Goal: Task Accomplishment & Management: Manage account settings

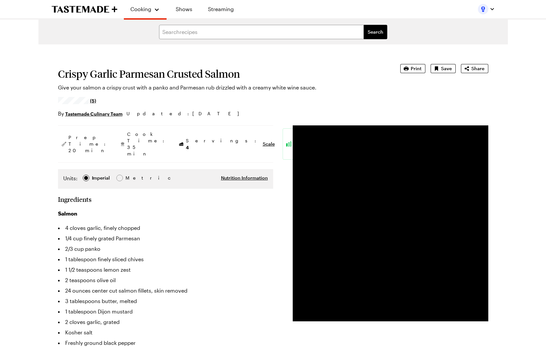
click at [393, 260] on video "Video Player" at bounding box center [391, 223] width 196 height 196
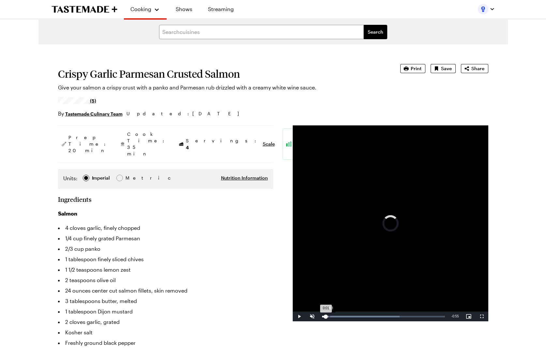
click at [329, 316] on div "Loaded : 63.32% 0:03 0:01" at bounding box center [383, 316] width 123 height 2
drag, startPoint x: 332, startPoint y: 315, endPoint x: 326, endPoint y: 318, distance: 6.6
click at [326, 318] on div "Loaded : 84.37% 0:01 0:01" at bounding box center [383, 316] width 129 height 10
drag, startPoint x: 327, startPoint y: 317, endPoint x: 325, endPoint y: 322, distance: 5.5
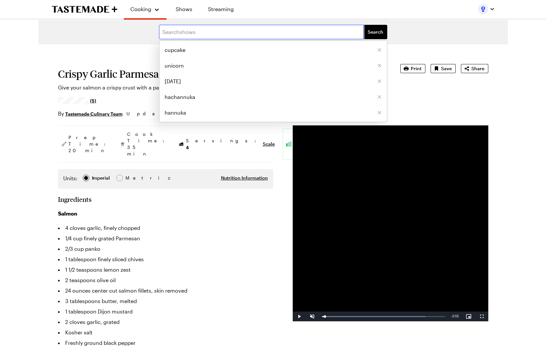
click at [187, 32] on input "text" at bounding box center [261, 32] width 205 height 14
click at [143, 35] on link "Recipes" at bounding box center [153, 34] width 50 height 14
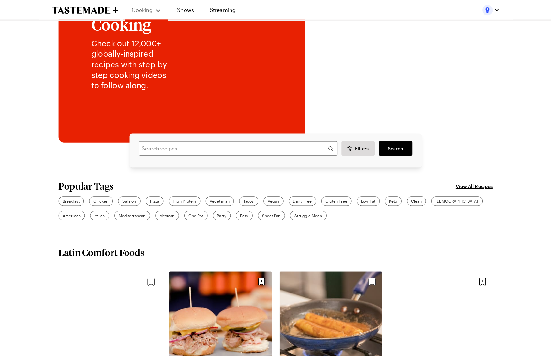
scroll to position [77, 0]
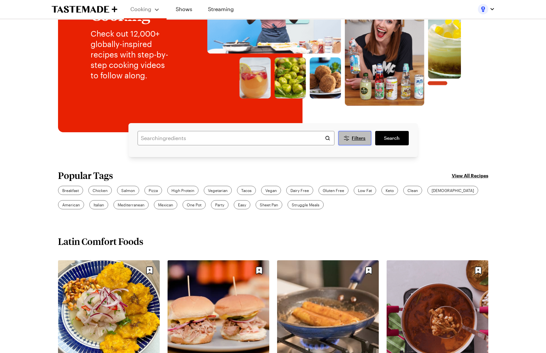
click at [367, 139] on button "Filters" at bounding box center [355, 138] width 33 height 14
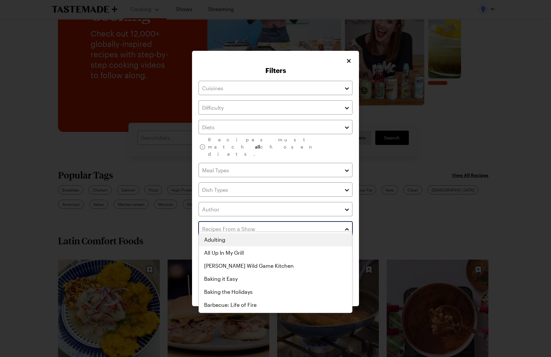
click at [226, 223] on input "text" at bounding box center [276, 229] width 154 height 14
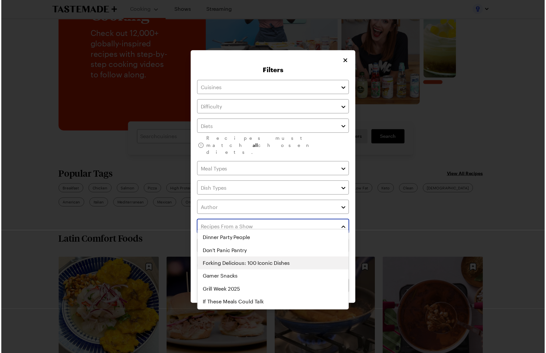
scroll to position [362, 0]
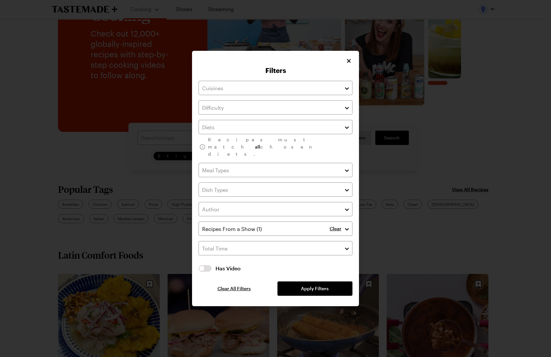
click at [341, 214] on div "Recipes must match all chosen diets. Clear Has Video Has Video Clear All Filter…" at bounding box center [276, 188] width 154 height 215
click at [315, 285] on button "Apply Filters" at bounding box center [315, 289] width 75 height 14
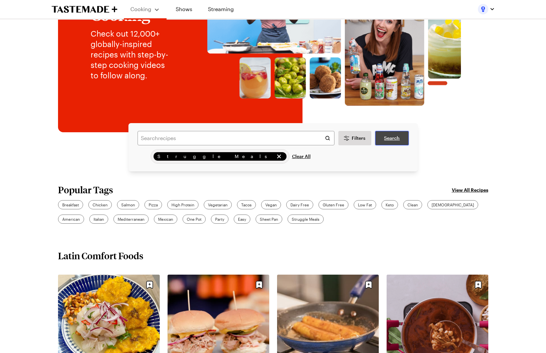
click at [392, 138] on span "Search" at bounding box center [392, 138] width 16 height 7
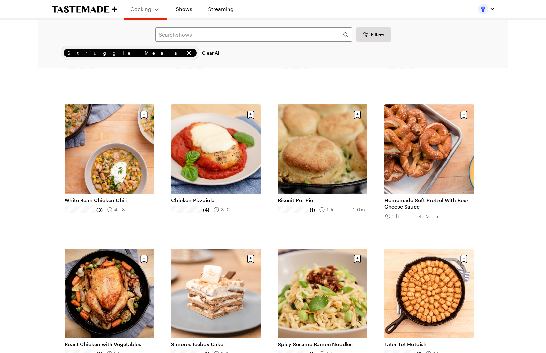
scroll to position [605, 0]
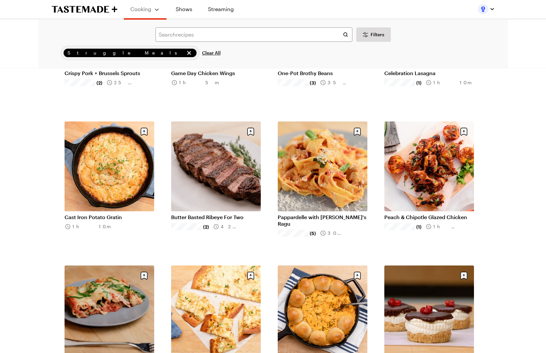
scroll to position [1145, 0]
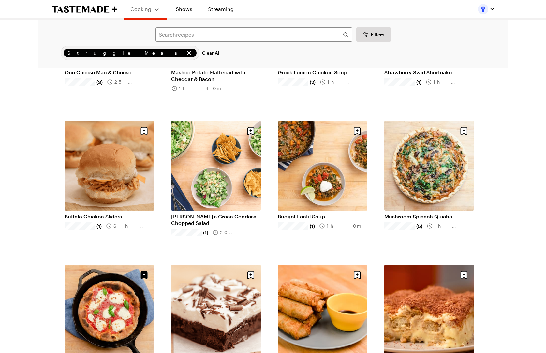
scroll to position [2025, 0]
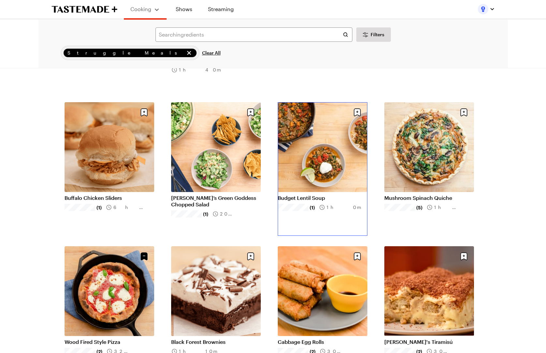
click at [321, 194] on link "Budget Lentil Soup" at bounding box center [323, 197] width 90 height 7
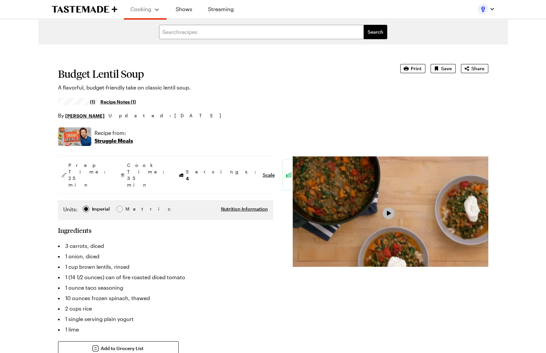
click at [387, 214] on span "Video Player" at bounding box center [389, 213] width 6 height 6
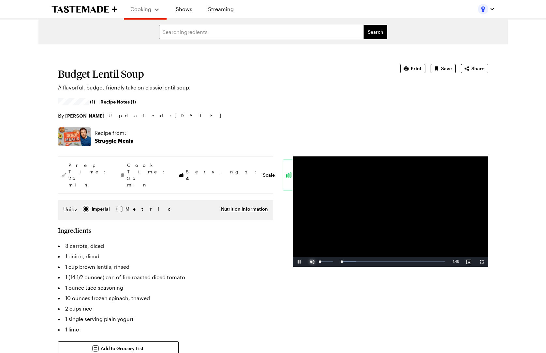
click at [311, 262] on span "Video Player" at bounding box center [312, 262] width 13 height 0
drag, startPoint x: 323, startPoint y: 262, endPoint x: 430, endPoint y: 259, distance: 106.7
click at [430, 259] on div "Loaded : 0.00% 4:13 0:38" at bounding box center [383, 262] width 129 height 10
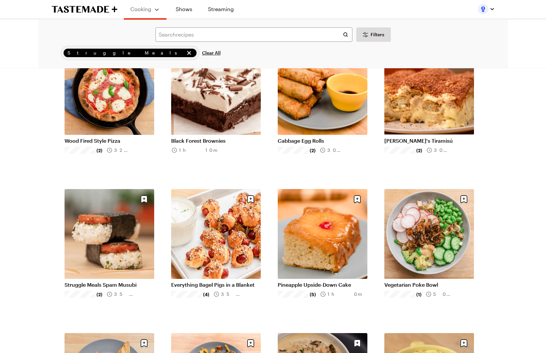
scroll to position [2339, 0]
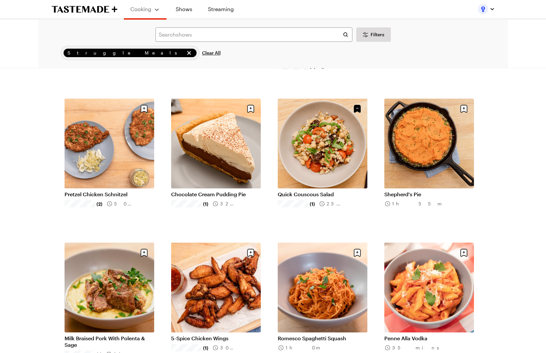
scroll to position [2612, 0]
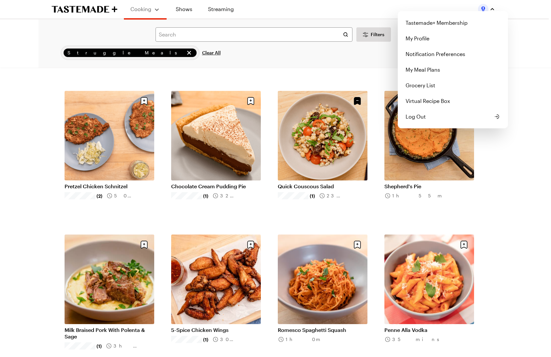
click at [484, 9] on img "button" at bounding box center [483, 9] width 10 height 10
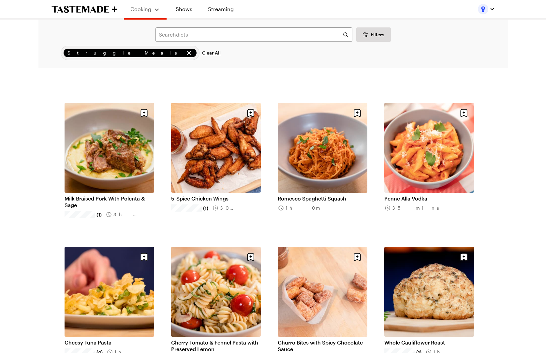
scroll to position [2745, 0]
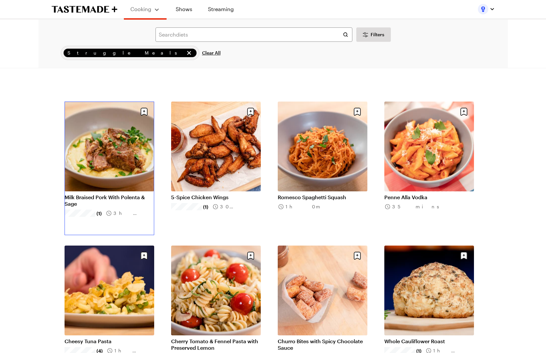
click at [69, 194] on link "Milk Braised Pork With Polenta & Sage" at bounding box center [110, 200] width 90 height 13
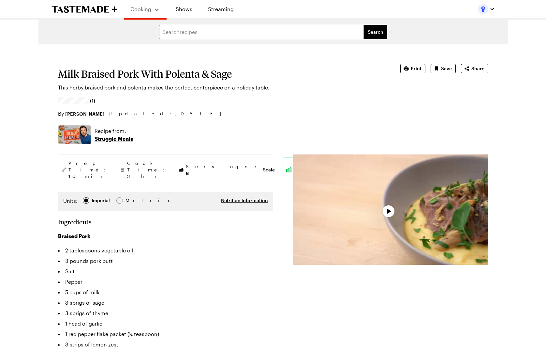
click at [389, 226] on div "Video Player" at bounding box center [391, 209] width 196 height 110
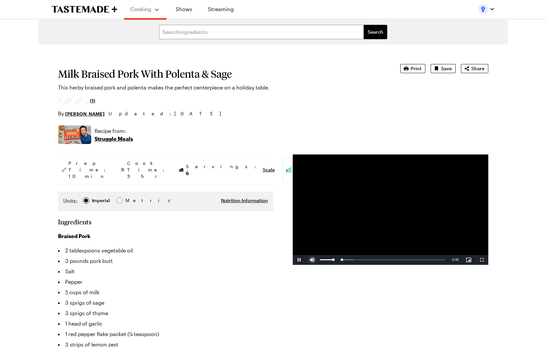
click at [312, 260] on span "Video Player" at bounding box center [312, 260] width 13 height 0
click at [432, 260] on div "Loaded : 11.56% 5:06 0:01" at bounding box center [383, 260] width 123 height 2
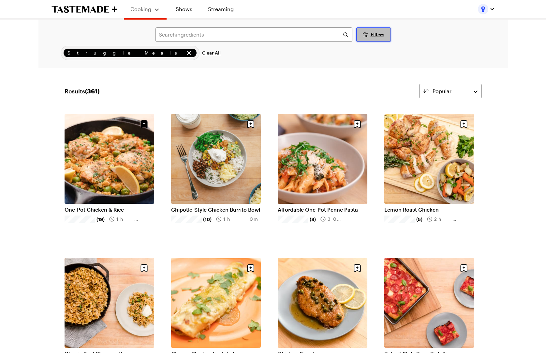
click at [376, 37] on span "Filters" at bounding box center [378, 34] width 14 height 7
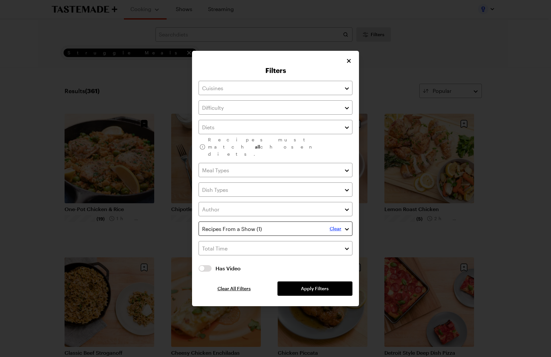
click at [336, 226] on p "Clear" at bounding box center [336, 229] width 12 height 6
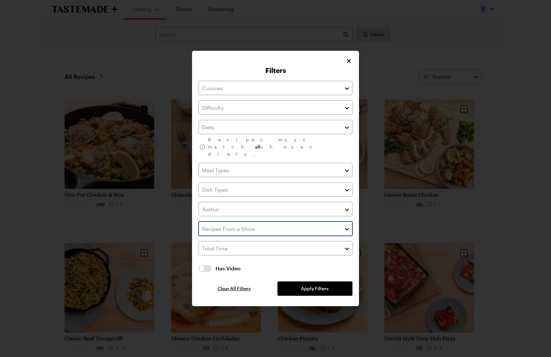
click at [344, 226] on button "button" at bounding box center [347, 229] width 6 height 8
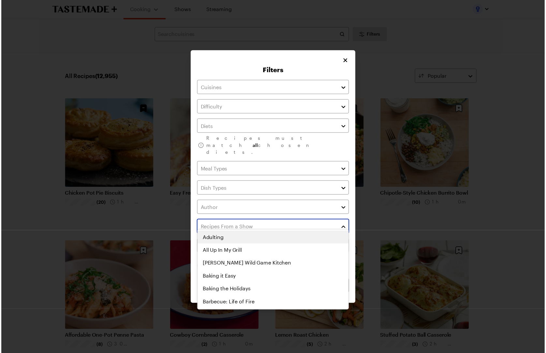
scroll to position [377, 0]
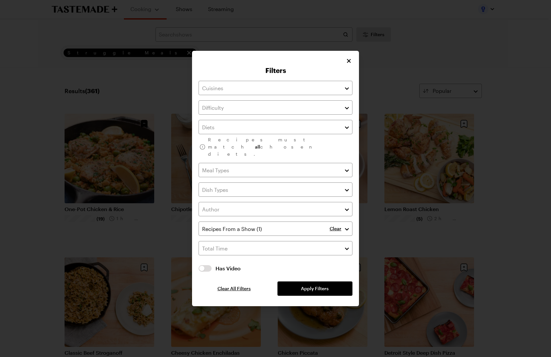
click at [357, 218] on div "Filters Recipes must match all chosen diets. Clear Has Video Has Video Clear Al…" at bounding box center [275, 179] width 167 height 256
click at [330, 282] on button "Apply Filters" at bounding box center [315, 289] width 75 height 14
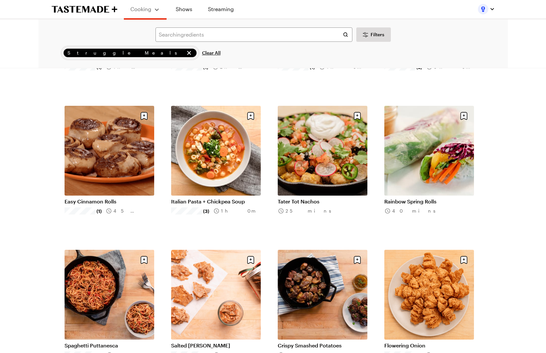
scroll to position [3175, 0]
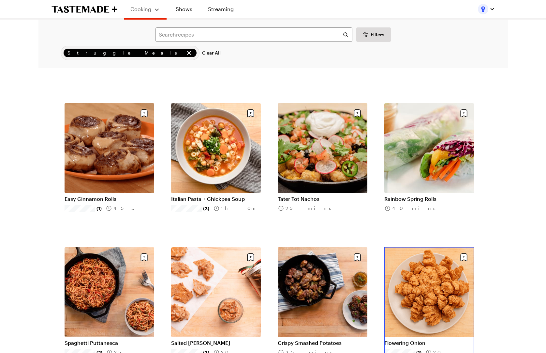
click at [399, 346] on link "Flowering Onion" at bounding box center [430, 342] width 90 height 7
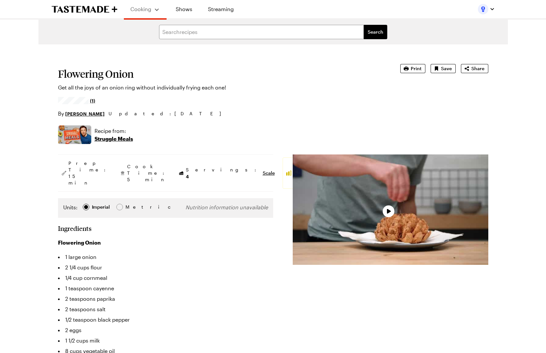
type textarea "x"
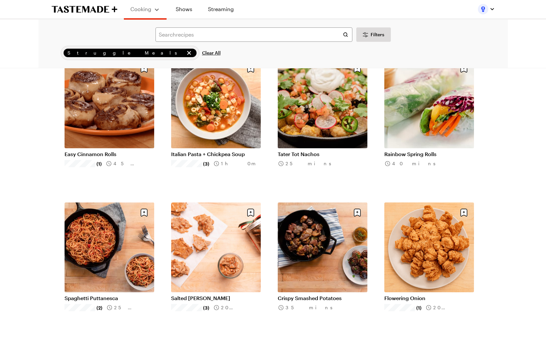
scroll to position [3310, 0]
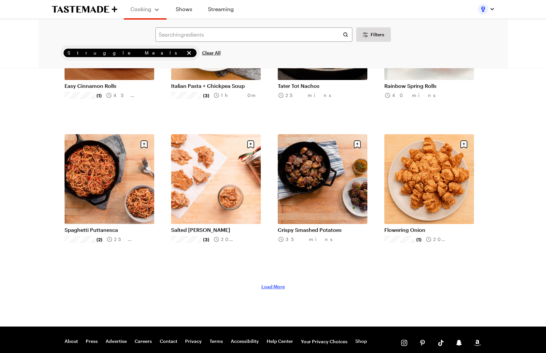
click at [272, 288] on span "Load More" at bounding box center [273, 286] width 23 height 7
click at [272, 287] on span "Load More" at bounding box center [273, 286] width 23 height 7
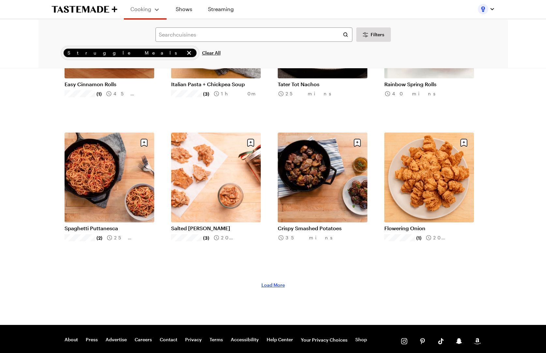
scroll to position [3348, 0]
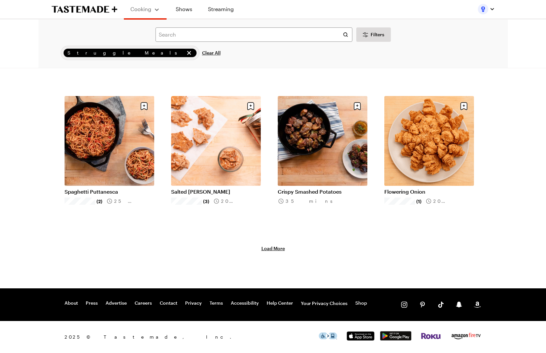
click at [274, 250] on span "Load More" at bounding box center [273, 248] width 23 height 7
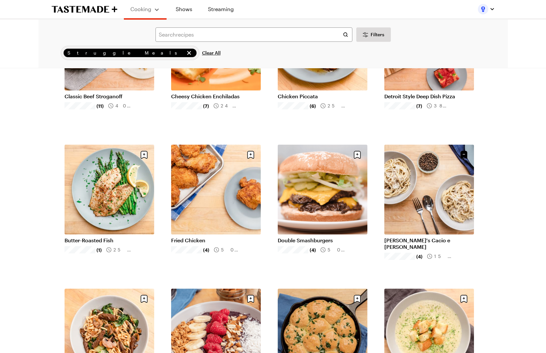
scroll to position [264, 0]
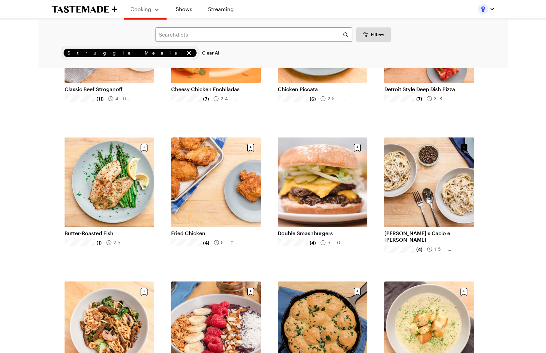
click at [481, 85] on li "Detroit Style Deep Dish Pizza (7) 38 mins" at bounding box center [434, 59] width 98 height 133
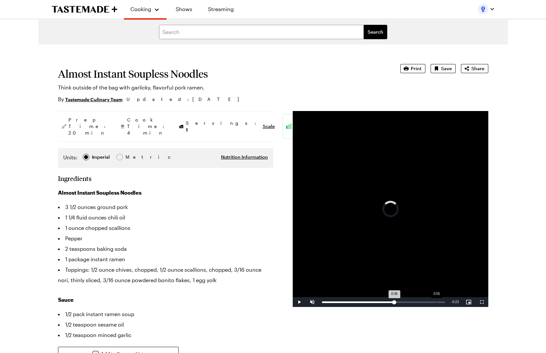
drag, startPoint x: 398, startPoint y: 302, endPoint x: 434, endPoint y: 303, distance: 36.2
click at [435, 303] on div "Loaded : 0.00% 0:55 0:36" at bounding box center [383, 302] width 129 height 10
click at [428, 301] on div "0:50" at bounding box center [428, 302] width 0 height 2
click at [417, 302] on div "Loaded : 100.00% 0:45 0:51" at bounding box center [383, 302] width 123 height 2
click at [396, 302] on div "0:35" at bounding box center [396, 302] width 0 height 2
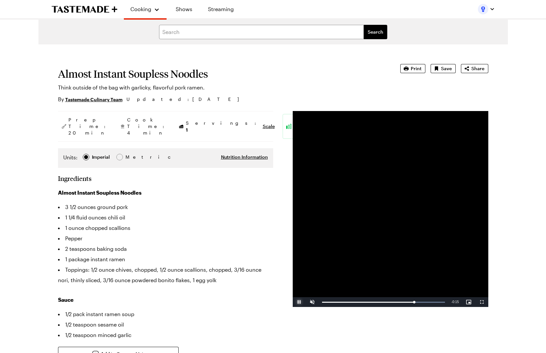
click at [297, 302] on span "Video Player" at bounding box center [299, 302] width 13 height 0
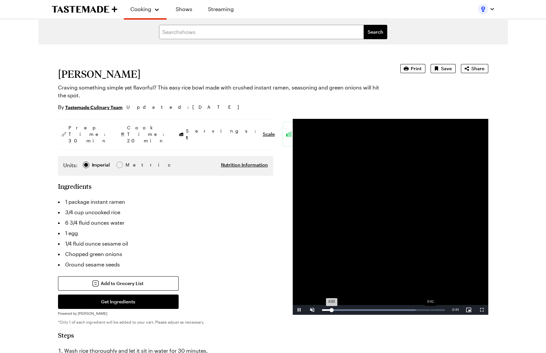
click at [430, 308] on div "Loaded : 76.22% 0:41 0:03" at bounding box center [383, 310] width 129 height 10
click at [419, 310] on div "Loaded : 88.78% 0:37 0:41" at bounding box center [383, 310] width 129 height 10
click at [408, 309] on div "0:32" at bounding box center [408, 310] width 0 height 2
click at [395, 311] on div "Loaded : 100.00% 0:27 0:34" at bounding box center [383, 310] width 129 height 10
click at [404, 309] on div "Loaded : 100.00% 0:31 0:29" at bounding box center [383, 310] width 123 height 2
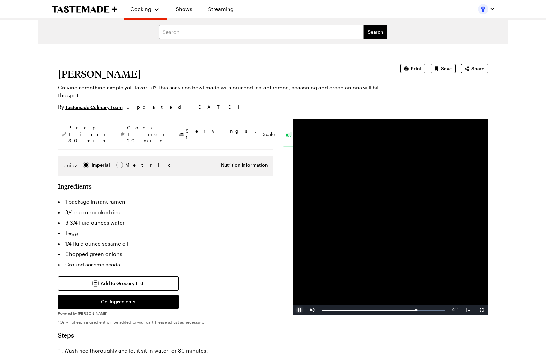
click at [301, 310] on span "Video Player" at bounding box center [299, 310] width 13 height 0
click at [415, 308] on div "Loaded : 100.00% 0:38 0:41" at bounding box center [383, 310] width 129 height 10
click at [299, 310] on span "Video Player" at bounding box center [299, 310] width 13 height 0
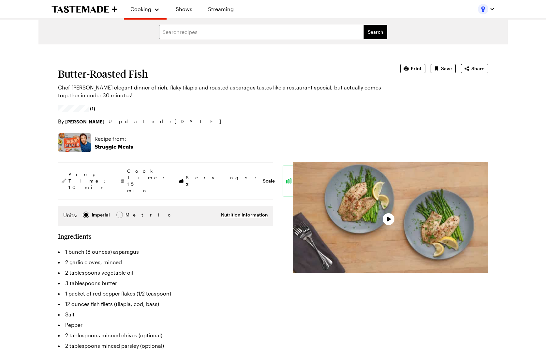
type textarea "x"
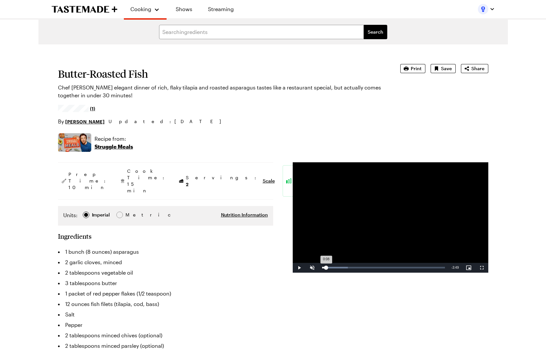
click at [326, 271] on div "Loaded : 21.13% 0:07 0:08" at bounding box center [383, 268] width 129 height 10
click at [296, 267] on span "Video Player" at bounding box center [299, 267] width 13 height 0
drag, startPoint x: 327, startPoint y: 268, endPoint x: 324, endPoint y: 266, distance: 4.1
click at [324, 266] on div "0:04" at bounding box center [323, 267] width 2 height 2
click at [298, 267] on span "Video Player" at bounding box center [299, 267] width 13 height 0
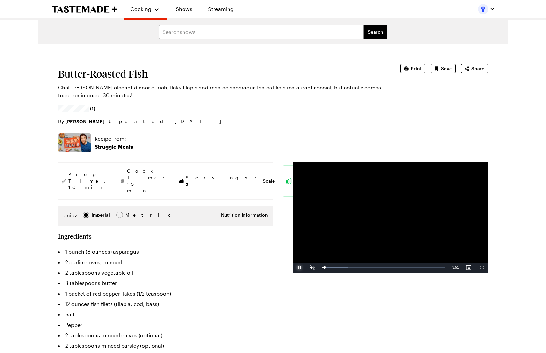
click at [298, 267] on span "Video Player" at bounding box center [299, 267] width 13 height 0
click at [432, 271] on div "Loaded : 21.13% 3:32 0:05" at bounding box center [383, 268] width 129 height 10
drag, startPoint x: 432, startPoint y: 266, endPoint x: 437, endPoint y: 266, distance: 5.2
click at [437, 266] on div "3:40" at bounding box center [379, 267] width 115 height 2
click at [333, 268] on div "Loaded : 29.82% 0:18 0:18" at bounding box center [383, 267] width 123 height 2
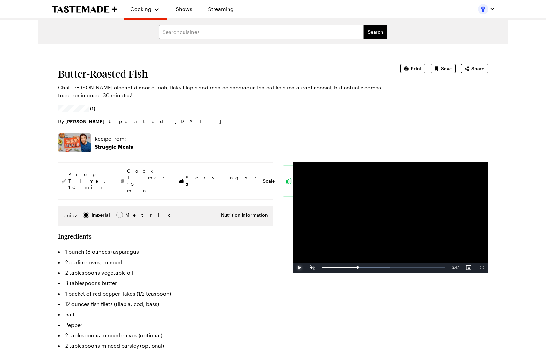
drag, startPoint x: 333, startPoint y: 268, endPoint x: 357, endPoint y: 272, distance: 24.5
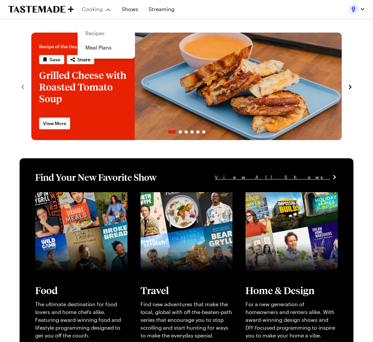
click at [101, 36] on link "Recipes" at bounding box center [107, 33] width 50 height 14
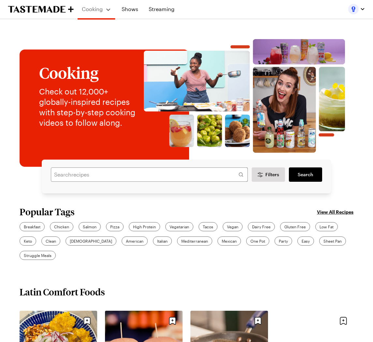
click at [356, 11] on div at bounding box center [356, 9] width 17 height 10
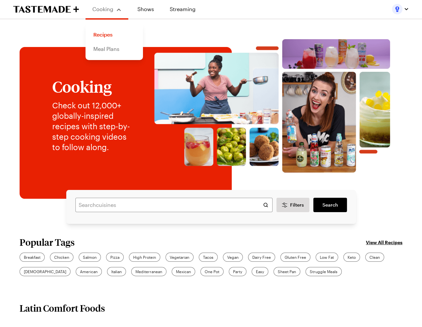
click at [96, 52] on link "Meal Plans" at bounding box center [114, 49] width 50 height 14
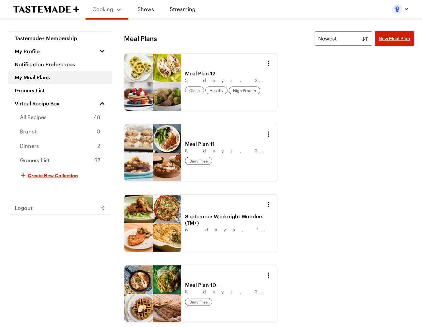
click at [373, 40] on span "New Meal Plan" at bounding box center [394, 38] width 32 height 7
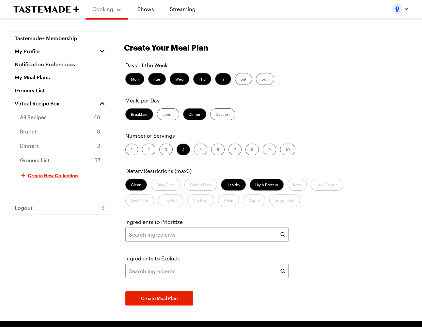
click at [143, 112] on label "Breakfast" at bounding box center [139, 114] width 28 height 12
click at [131, 115] on input "Breakfast" at bounding box center [131, 115] width 0 height 0
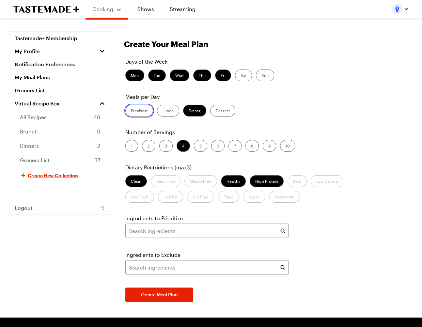
scroll to position [8, 0]
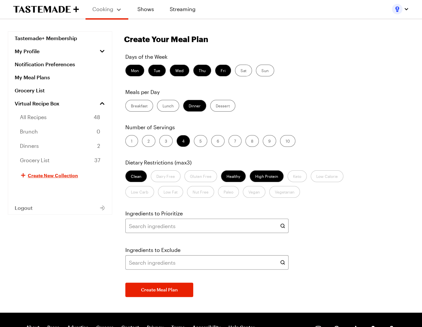
click at [138, 175] on label "Clean" at bounding box center [136, 176] width 22 height 12
click at [131, 177] on input "Clean" at bounding box center [131, 177] width 0 height 0
click at [231, 177] on label "Healthy" at bounding box center [233, 176] width 25 height 12
click at [226, 177] on input "Healthy" at bounding box center [226, 177] width 0 height 0
click at [269, 179] on label "High Protein" at bounding box center [267, 176] width 34 height 12
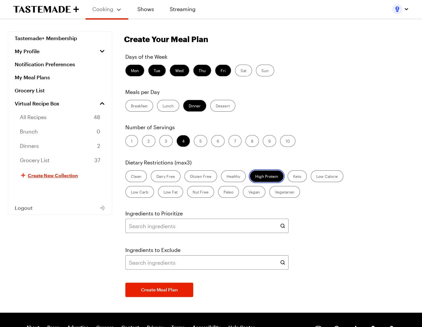
click at [255, 177] on Protein "High Protein" at bounding box center [255, 177] width 0 height 0
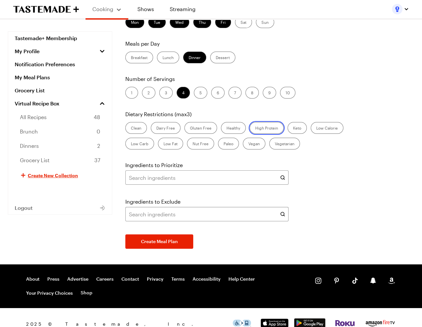
scroll to position [47, 0]
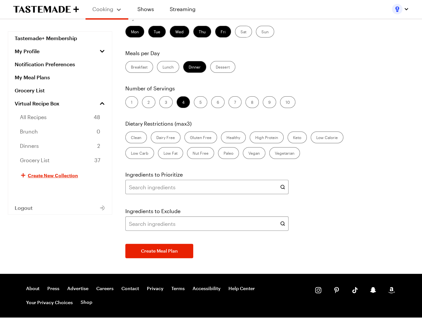
click at [277, 140] on label "High Protein" at bounding box center [267, 137] width 34 height 12
click at [255, 138] on Protein "High Protein" at bounding box center [255, 138] width 0 height 0
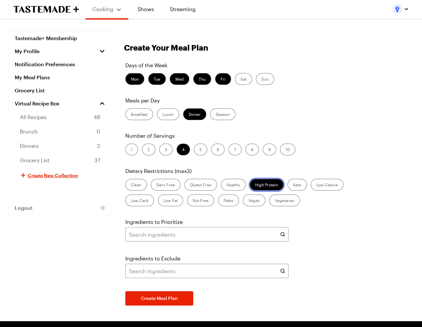
scroll to position [0, 0]
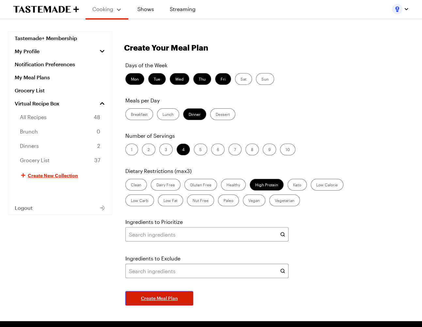
click at [170, 300] on span "Create Meal Plan" at bounding box center [159, 298] width 37 height 7
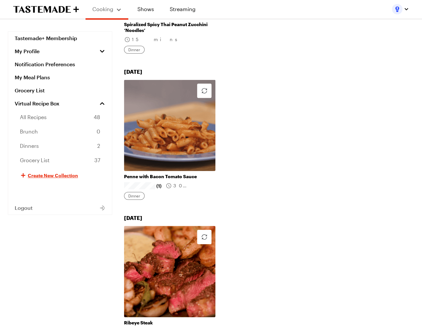
scroll to position [368, 0]
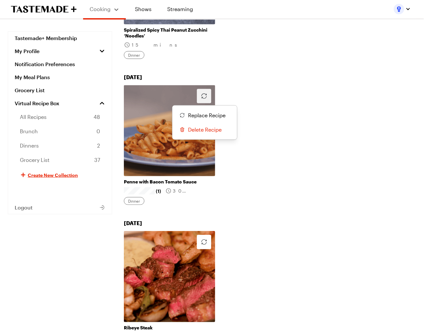
click at [206, 89] on button "button" at bounding box center [204, 96] width 14 height 14
click at [203, 112] on span "Replace Recipe" at bounding box center [207, 116] width 38 height 8
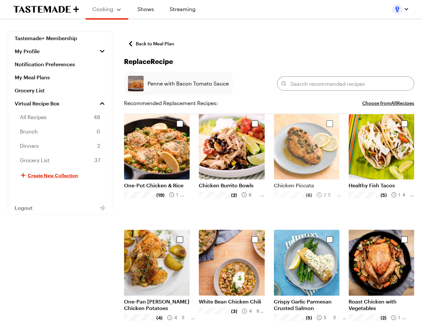
click at [326, 123] on div "Select recipe" at bounding box center [330, 124] width 12 height 12
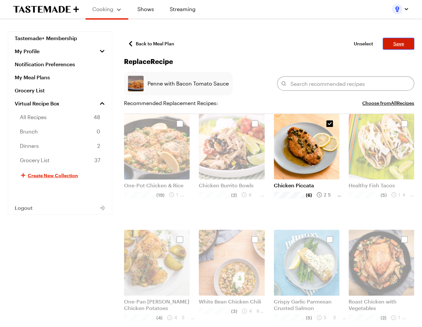
click at [373, 39] on button "Save" at bounding box center [398, 44] width 31 height 12
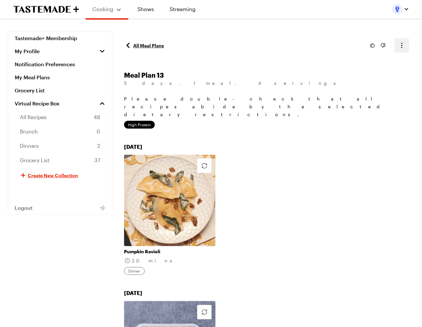
click at [373, 44] on button "button" at bounding box center [401, 45] width 14 height 14
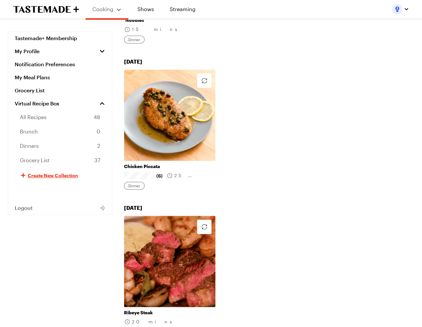
scroll to position [604, 0]
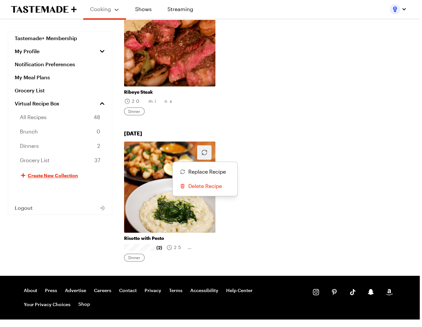
click at [208, 145] on button "button" at bounding box center [204, 152] width 14 height 14
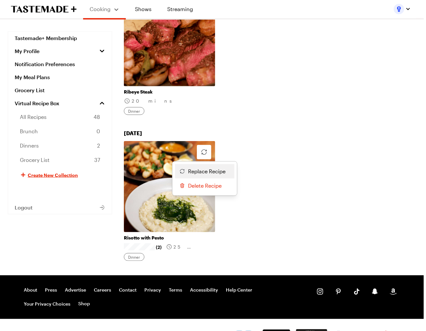
click at [208, 168] on span "Replace Recipe" at bounding box center [207, 172] width 38 height 8
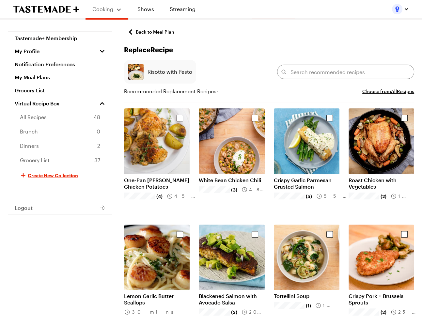
scroll to position [72, 0]
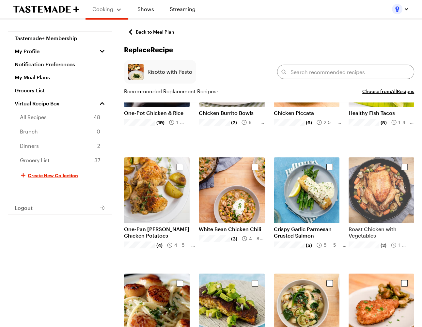
click at [373, 167] on div "Select recipe" at bounding box center [404, 167] width 7 height 7
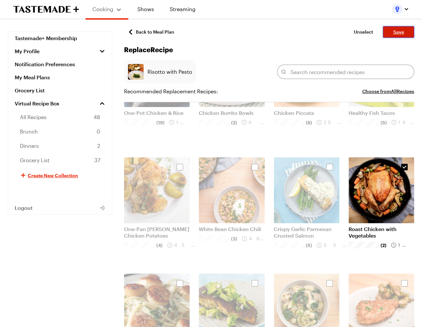
click at [373, 28] on button "Save" at bounding box center [398, 32] width 31 height 12
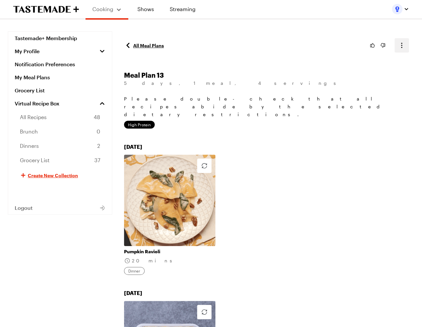
click at [373, 45] on icon "button" at bounding box center [402, 45] width 8 height 8
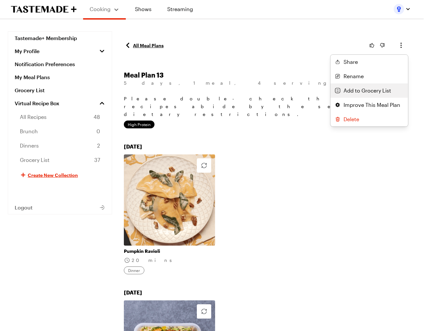
click at [373, 87] on span "Add to Grocery List" at bounding box center [368, 91] width 48 height 8
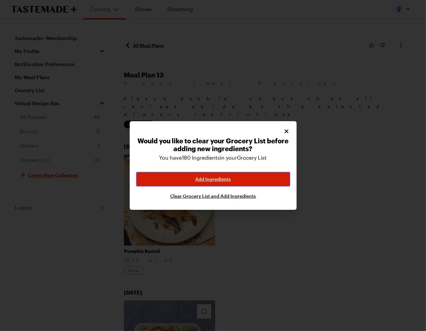
click at [216, 181] on span "Add Ingredients" at bounding box center [213, 179] width 36 height 7
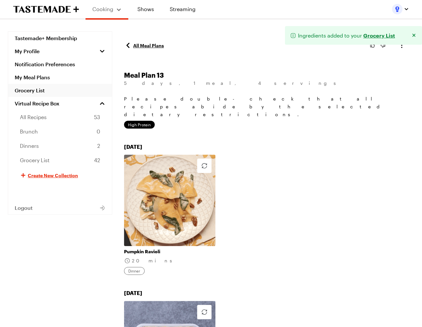
click at [48, 89] on link "Grocery List" at bounding box center [60, 90] width 104 height 13
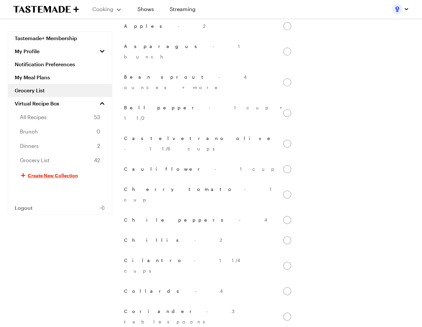
scroll to position [208, 0]
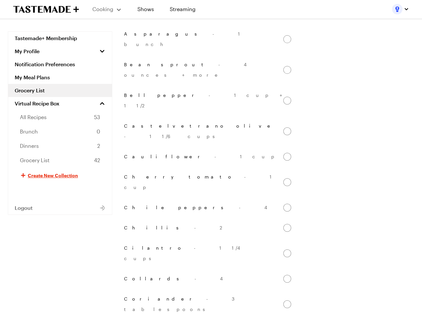
click at [286, 249] on input "Cilantro - 1 1/4 cups" at bounding box center [287, 253] width 8 height 8
checkbox input "false"
click at [287, 244] on input "Collards - 4" at bounding box center [287, 248] width 8 height 8
checkbox input "false"
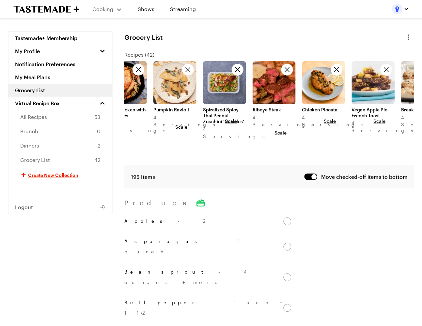
scroll to position [0, 0]
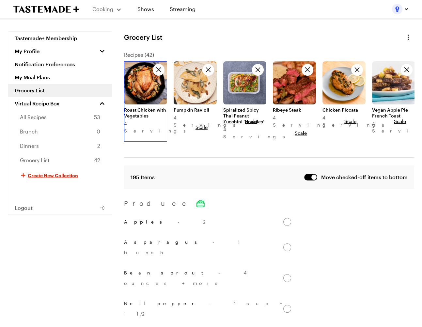
click at [145, 61] on link at bounding box center [145, 61] width 43 height 0
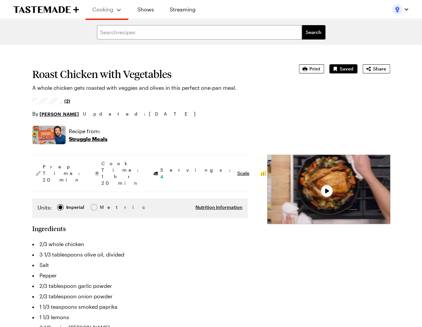
scroll to position [63, 0]
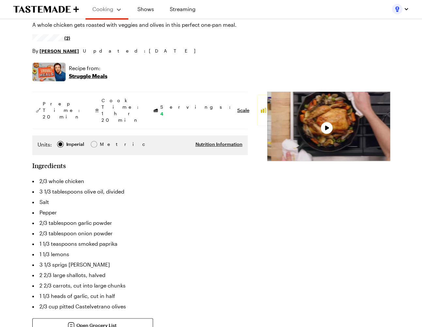
click at [288, 149] on div "Video Player" at bounding box center [328, 126] width 123 height 69
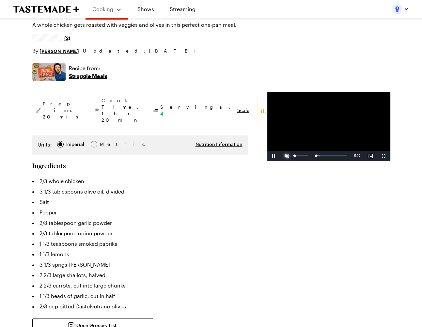
click at [280, 156] on span "Video Player" at bounding box center [286, 156] width 13 height 0
drag, startPoint x: 263, startPoint y: 183, endPoint x: 282, endPoint y: 178, distance: 19.4
click at [293, 161] on div "Loaded : 0.00% 1:48 0:45" at bounding box center [321, 156] width 56 height 10
drag, startPoint x: 263, startPoint y: 182, endPoint x: 298, endPoint y: 181, distance: 34.9
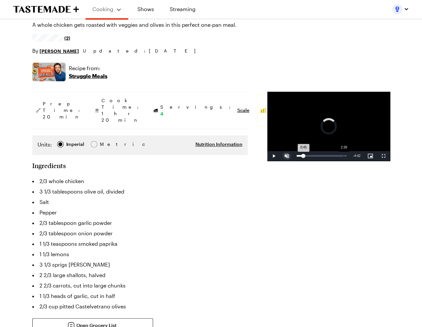
click at [297, 157] on div "Loaded : 0.00% 2:39 0:45" at bounding box center [321, 156] width 50 height 2
click at [361, 157] on div "3:39" at bounding box center [361, 156] width 0 height 2
click at [309, 157] on div "3:40" at bounding box center [313, 156] width 34 height 2
click at [299, 161] on div "Loaded : 70.26% 2:49 3:18" at bounding box center [321, 156] width 56 height 10
click at [267, 156] on span "Video Player" at bounding box center [273, 156] width 13 height 0
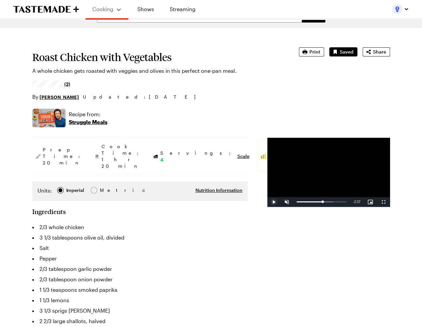
scroll to position [0, 0]
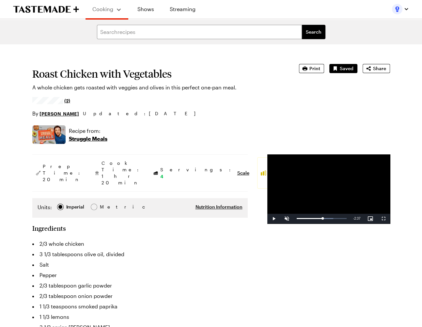
drag, startPoint x: 193, startPoint y: 64, endPoint x: 175, endPoint y: 66, distance: 18.6
click at [186, 65] on section "Roast Chicken with Vegetables A whole chicken gets roasted with veggies and oli…" at bounding box center [156, 90] width 248 height 53
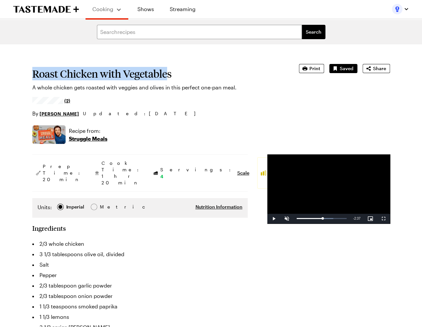
drag, startPoint x: 19, startPoint y: 94, endPoint x: 12, endPoint y: 72, distance: 22.8
click at [69, 76] on h1 "Roast Chicken with Vegetables" at bounding box center [156, 74] width 248 height 12
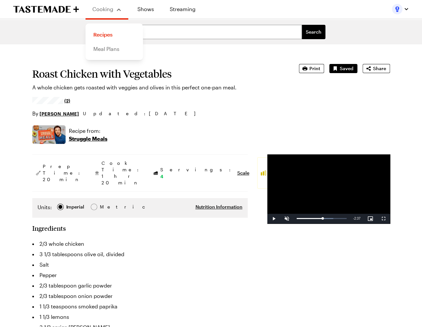
click at [106, 46] on link "Meal Plans" at bounding box center [114, 49] width 50 height 14
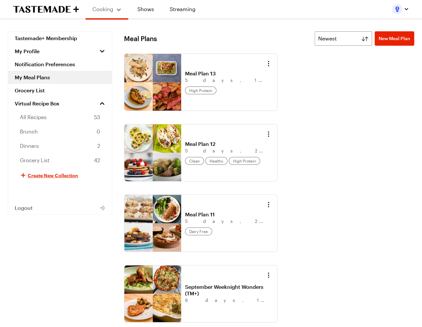
click at [346, 83] on div "Meal Plan 13 5 days , 1 meal , 4 servings high protein Meal Plan 12 5 days , 2 …" at bounding box center [269, 328] width 290 height 551
click at [240, 77] on link "Meal Plan 13" at bounding box center [225, 73] width 81 height 7
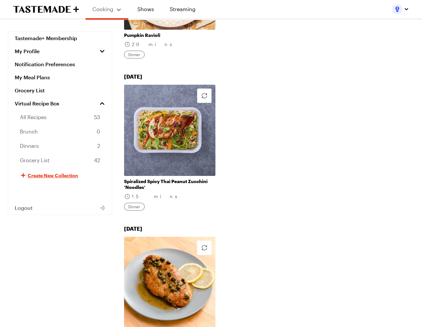
scroll to position [157, 0]
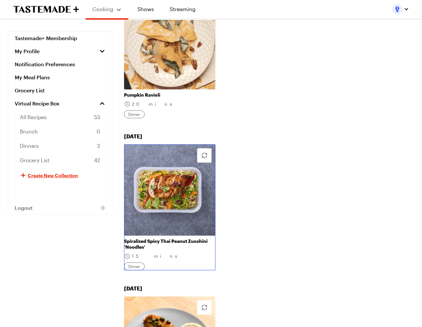
click at [185, 238] on link "Spiralized Spicy Thai Peanut Zucchini ‘Noodles’" at bounding box center [169, 244] width 91 height 12
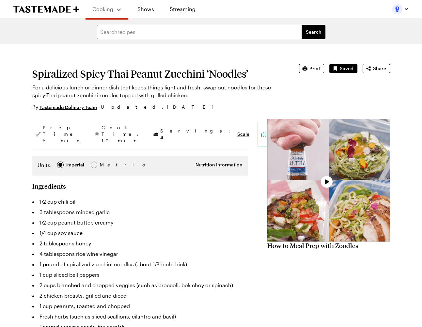
type textarea "x"
click at [313, 209] on div "Video Player" at bounding box center [328, 180] width 123 height 123
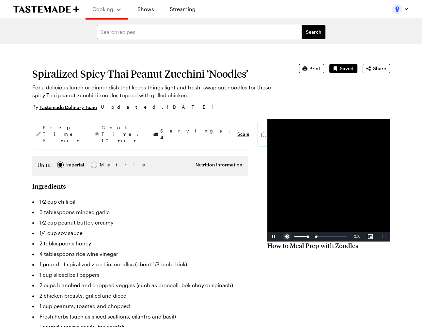
click at [280, 236] on span "Video Player" at bounding box center [286, 236] width 13 height 0
drag, startPoint x: 270, startPoint y: 285, endPoint x: 286, endPoint y: 283, distance: 16.4
click at [293, 241] on div "Loaded : 0.00% 0:47 0:34" at bounding box center [321, 237] width 56 height 10
drag, startPoint x: 281, startPoint y: 282, endPoint x: 292, endPoint y: 281, distance: 11.9
click at [293, 241] on div "Loaded : 47.42% 0:55 0:55" at bounding box center [321, 237] width 56 height 10
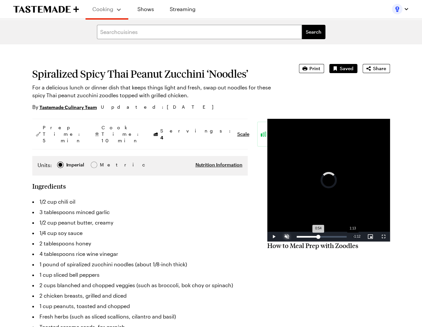
drag, startPoint x: 292, startPoint y: 280, endPoint x: 306, endPoint y: 278, distance: 14.2
click at [306, 241] on div "Loaded : 0.00% 1:13 0:54" at bounding box center [321, 237] width 56 height 10
click at [304, 237] on div "1:13" at bounding box center [310, 237] width 28 height 2
click at [311, 241] on div "Loaded : 71.12% 1:19 1:11" at bounding box center [321, 237] width 56 height 10
click at [311, 237] on div "1:21" at bounding box center [312, 237] width 32 height 2
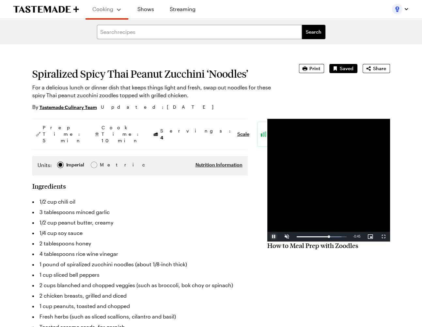
click at [267, 236] on span "Video Player" at bounding box center [273, 236] width 13 height 0
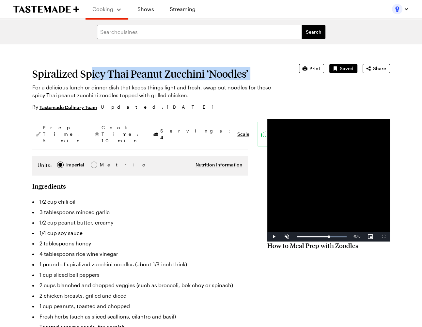
drag, startPoint x: 94, startPoint y: 79, endPoint x: 258, endPoint y: 81, distance: 164.4
click at [256, 82] on section "Spiralized Spicy Thai Peanut Zucchini ‘Noodles’ For a delicious lunch or dinner…" at bounding box center [156, 87] width 248 height 47
click at [264, 77] on h1 "Spiralized Spicy Thai Peanut Zucchini ‘Noodles’" at bounding box center [156, 74] width 248 height 12
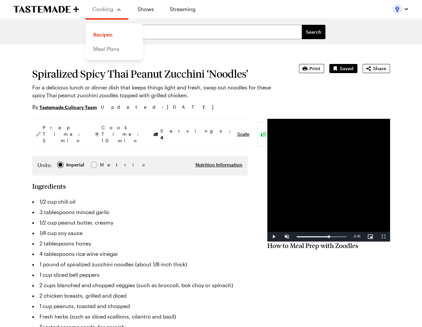
click at [112, 45] on link "Meal Plans" at bounding box center [114, 49] width 50 height 14
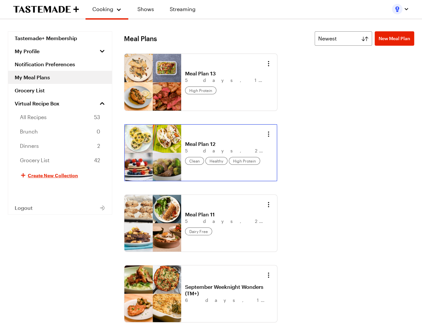
click at [185, 147] on link "Meal Plan 12" at bounding box center [225, 144] width 81 height 7
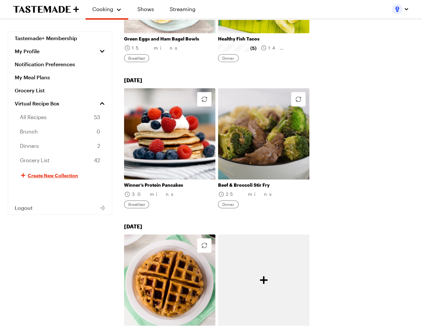
scroll to position [254, 0]
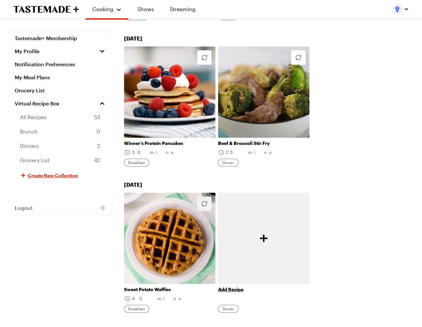
click at [208, 196] on button "button" at bounding box center [204, 203] width 14 height 14
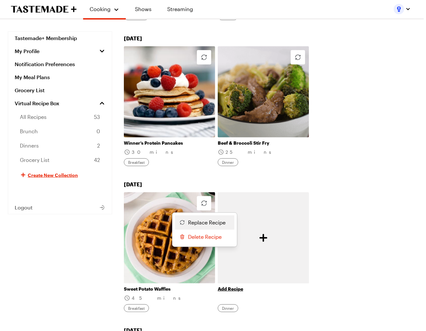
click at [204, 219] on span "Replace Recipe" at bounding box center [207, 223] width 38 height 8
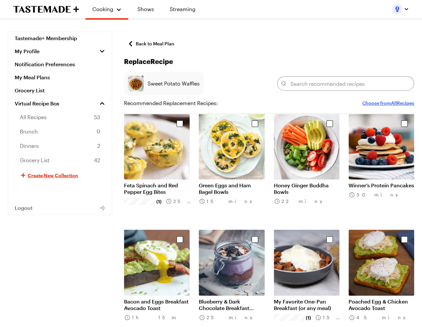
click at [373, 101] on button "Choose from All Recipes" at bounding box center [388, 103] width 52 height 8
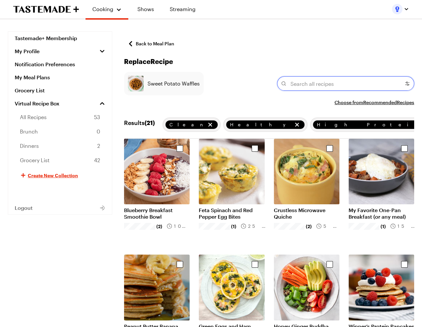
click at [334, 88] on input "text" at bounding box center [345, 83] width 137 height 14
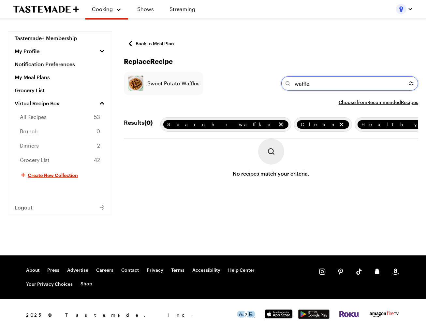
type input "waffle"
click at [373, 125] on icon "remove Healthy" at bounding box center [424, 124] width 7 height 7
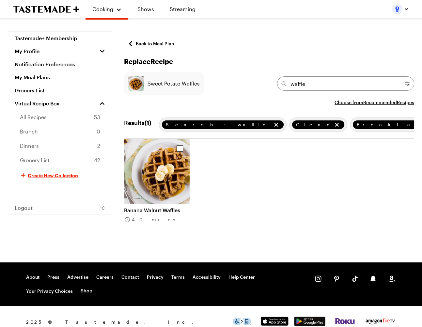
click at [329, 126] on span "Clean" at bounding box center [314, 124] width 36 height 7
click at [334, 125] on icon "remove Clean" at bounding box center [336, 125] width 4 height 4
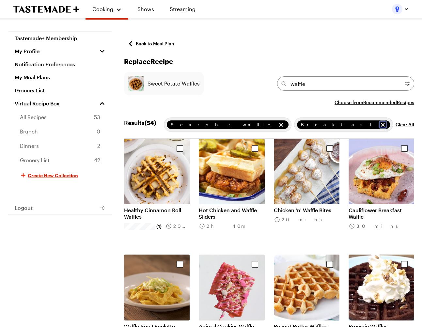
click at [373, 125] on icon "remove Breakfast" at bounding box center [382, 124] width 7 height 7
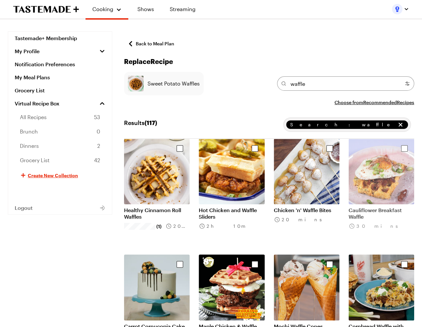
click at [373, 182] on img "Select recipe" at bounding box center [381, 172] width 66 height 66
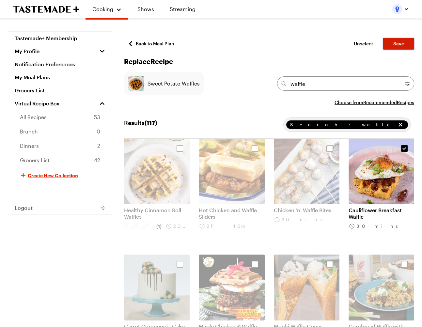
click at [373, 39] on button "Save" at bounding box center [398, 44] width 31 height 12
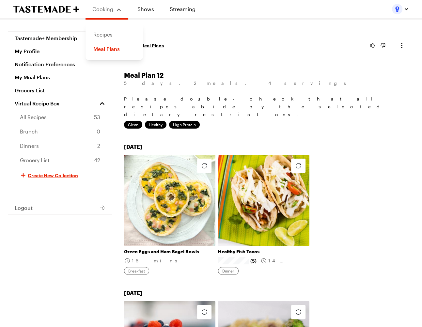
click at [108, 31] on link "Recipes" at bounding box center [114, 34] width 50 height 14
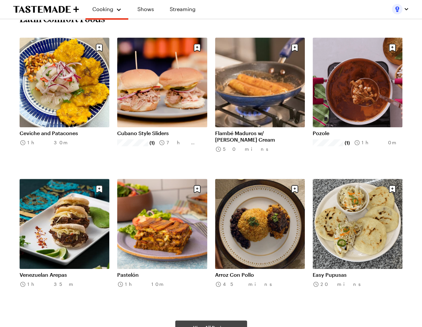
scroll to position [415, 0]
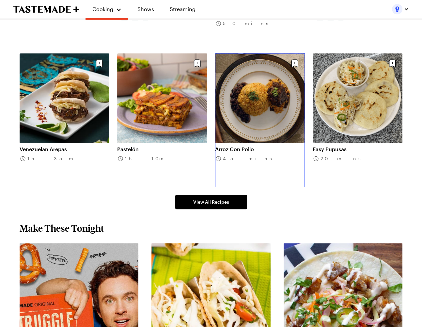
click at [276, 146] on link "Arroz Con Pollo" at bounding box center [260, 149] width 90 height 7
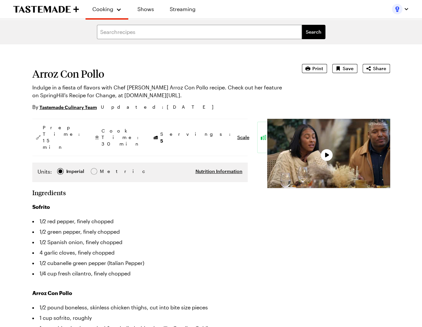
type textarea "x"
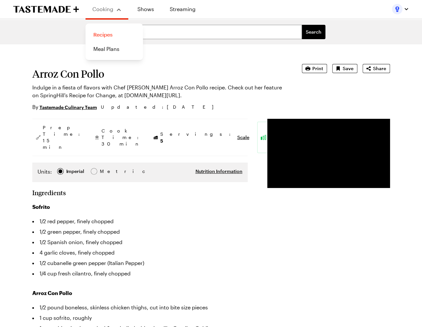
click at [103, 32] on link "Recipes" at bounding box center [114, 34] width 50 height 14
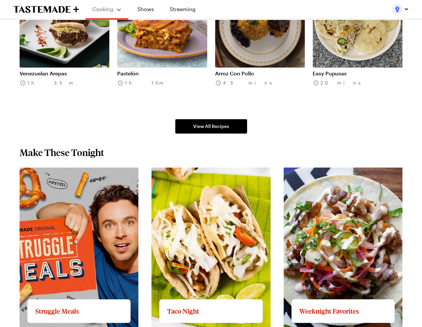
scroll to position [393, 0]
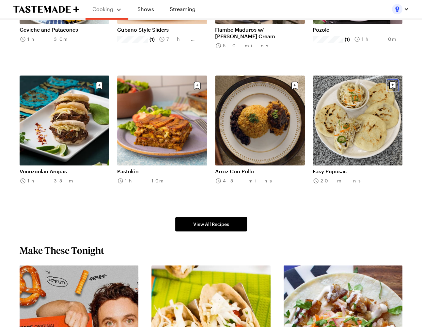
click at [373, 87] on icon "Save recipe" at bounding box center [392, 85] width 7 height 8
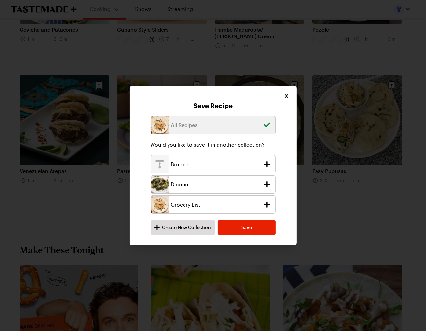
click at [175, 220] on div "All Recipes Would you like to save it in another collection? Brunch Dinners Gro…" at bounding box center [213, 175] width 125 height 119
click at [176, 224] on span "Create New Collection" at bounding box center [186, 227] width 49 height 7
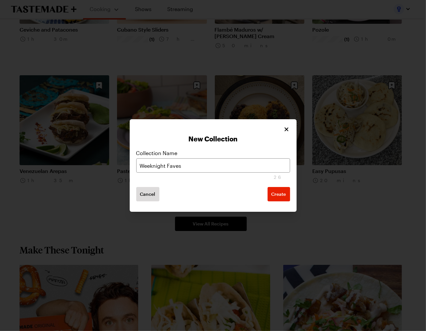
type input "Weeknight Faves"
click at [268, 187] on button "Create" at bounding box center [279, 194] width 23 height 14
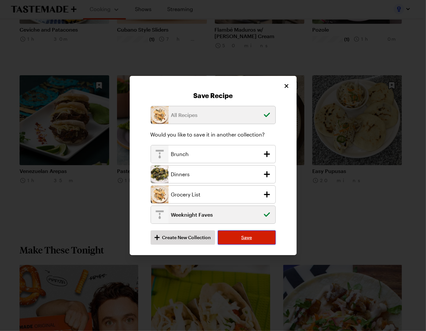
click at [242, 235] on span "Save" at bounding box center [246, 238] width 11 height 7
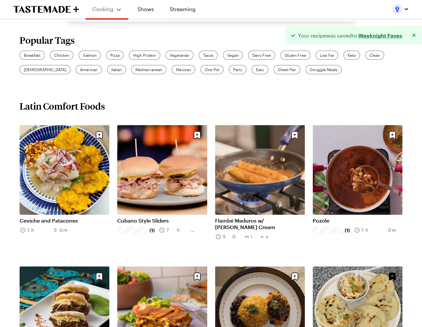
scroll to position [208, 0]
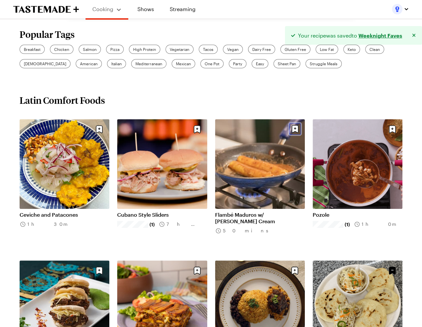
click at [296, 127] on icon "Save recipe" at bounding box center [294, 129] width 7 height 8
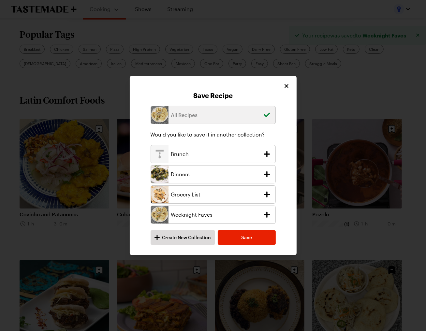
click at [268, 214] on icon "add recipe to Weeknight Faves collection" at bounding box center [267, 214] width 9 height 9
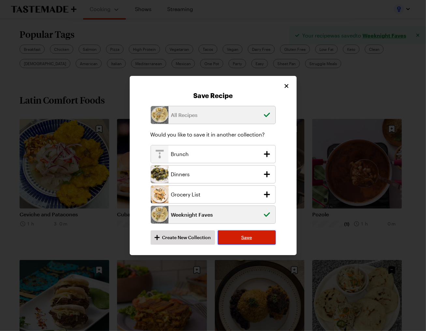
click at [244, 236] on span "Save" at bounding box center [246, 238] width 11 height 7
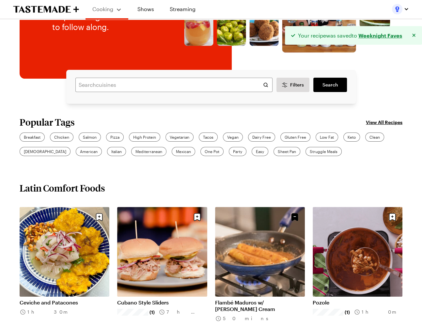
scroll to position [114, 0]
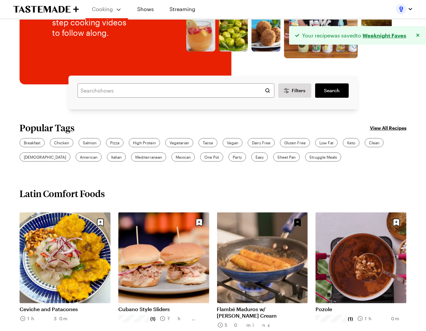
click at [373, 14] on div at bounding box center [404, 9] width 17 height 10
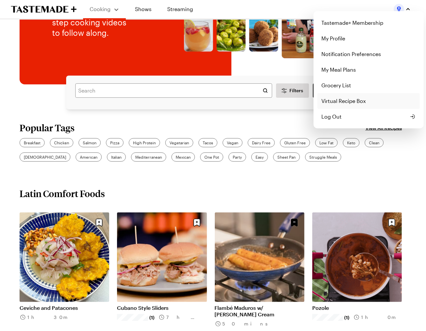
click at [363, 99] on link "Virtual Recipe Box" at bounding box center [369, 101] width 102 height 16
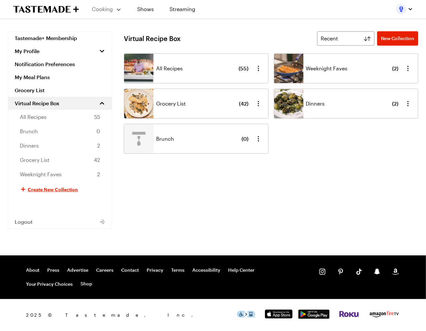
click at [370, 68] on div "Weeknight Faves ( 2 )" at bounding box center [352, 68] width 93 height 29
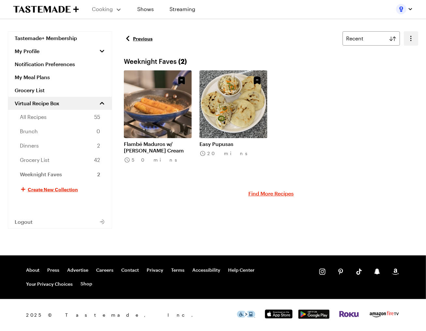
click at [373, 39] on icon "button" at bounding box center [411, 39] width 8 height 8
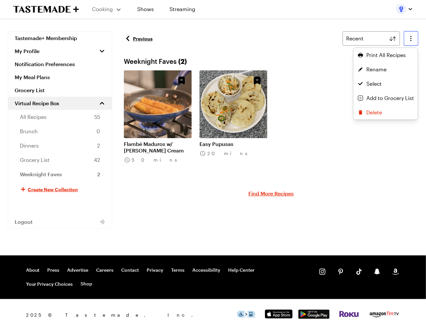
click at [311, 129] on div "Previous Recent Print All Recipes Rename Select Add to Grocery List Delete Week…" at bounding box center [271, 143] width 295 height 224
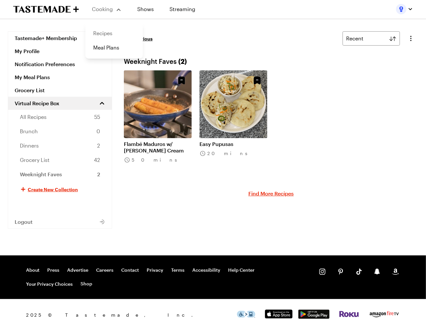
click at [106, 36] on link "Recipes" at bounding box center [114, 33] width 50 height 14
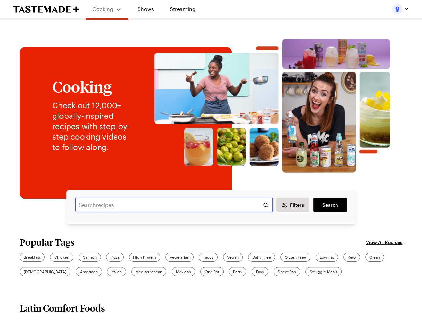
click at [116, 199] on input "text" at bounding box center [173, 205] width 197 height 14
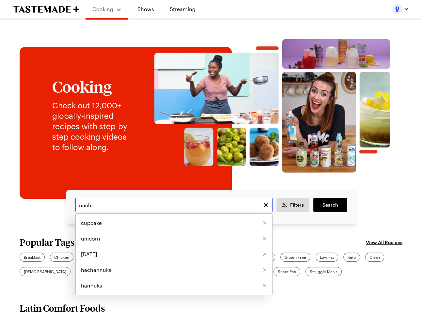
type input "nacho"
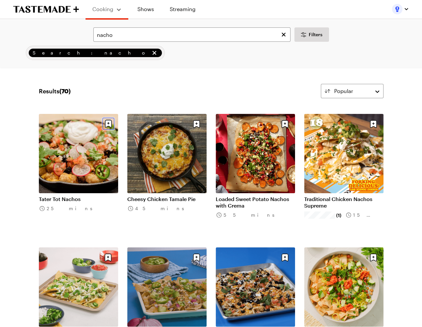
click at [107, 124] on icon "Save recipe" at bounding box center [108, 124] width 7 height 8
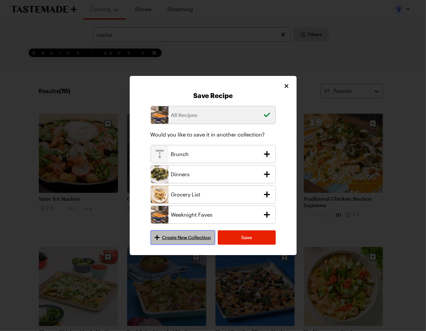
click at [206, 237] on span "Create New Collection" at bounding box center [186, 238] width 49 height 7
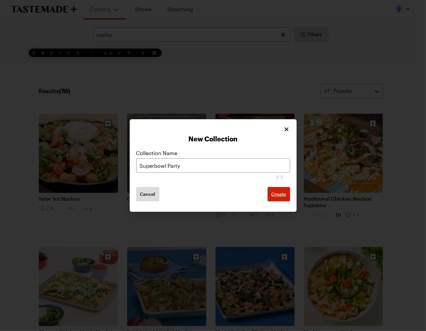
type input "Superbowl Party"
click at [278, 193] on span "Create" at bounding box center [279, 194] width 15 height 7
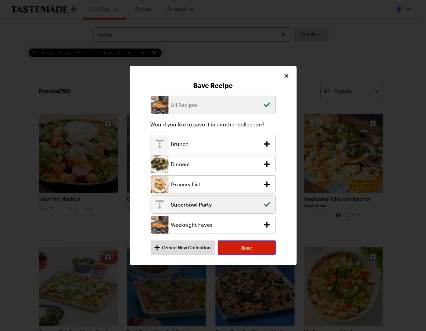
click at [259, 243] on button "Save" at bounding box center [247, 248] width 58 height 14
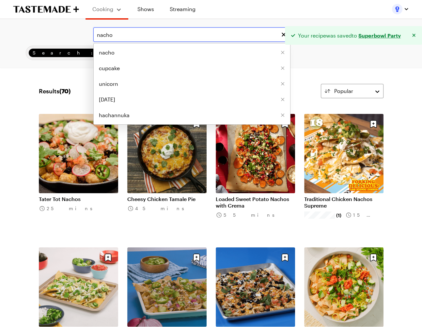
click at [153, 32] on input "nacho" at bounding box center [191, 34] width 197 height 14
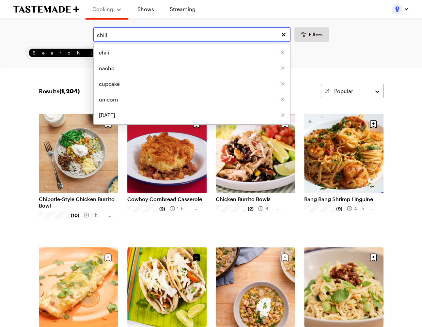
drag, startPoint x: 141, startPoint y: 30, endPoint x: 137, endPoint y: 35, distance: 6.3
click at [140, 30] on input "chili" at bounding box center [191, 34] width 197 height 14
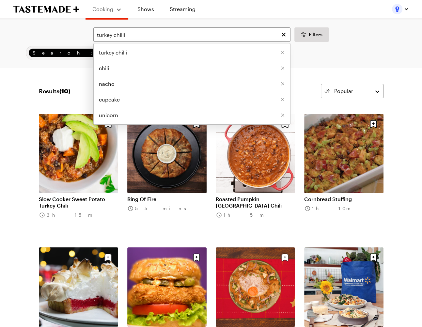
click at [4, 181] on div "turkey chilli turkey chilli chili nacho cupcake unicorn Filters Search: turkey …" at bounding box center [211, 280] width 422 height 521
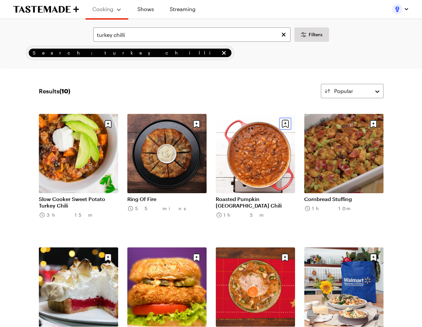
click at [286, 122] on icon "Save recipe" at bounding box center [284, 124] width 7 height 8
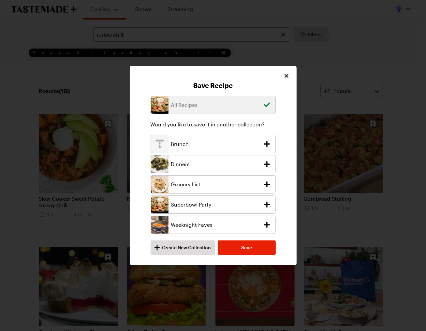
drag, startPoint x: 264, startPoint y: 202, endPoint x: 262, endPoint y: 214, distance: 11.9
click at [264, 202] on icon "add recipe to Superbowl Party collection" at bounding box center [267, 204] width 9 height 9
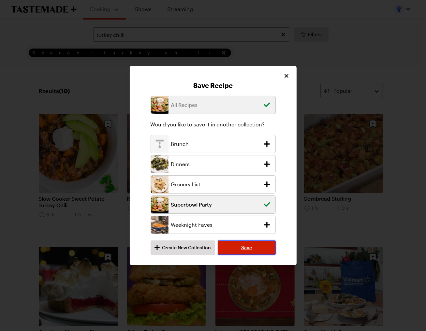
click at [250, 242] on button "Save" at bounding box center [247, 248] width 58 height 14
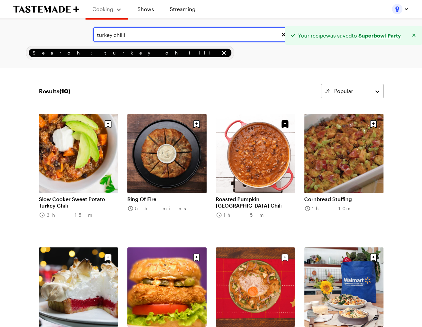
click at [149, 39] on input "turkey chilli" at bounding box center [191, 34] width 197 height 14
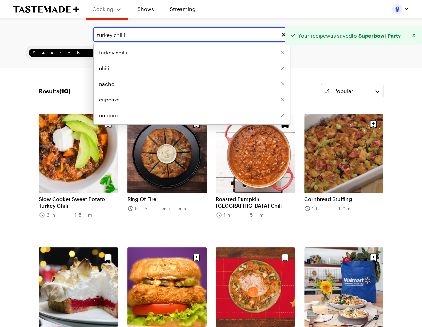
click at [149, 39] on input "turkey chilli" at bounding box center [191, 34] width 197 height 14
type input "wings"
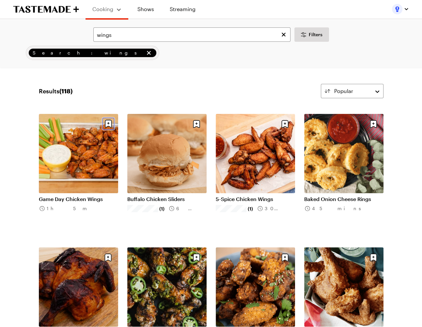
click at [109, 127] on icon "Save recipe" at bounding box center [108, 124] width 12 height 12
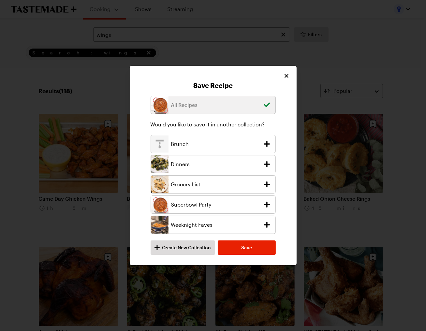
click at [263, 202] on icon "add recipe to Superbowl Party collection" at bounding box center [267, 204] width 9 height 9
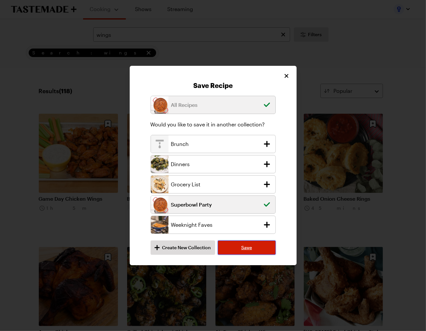
click at [258, 250] on button "Save" at bounding box center [247, 248] width 58 height 14
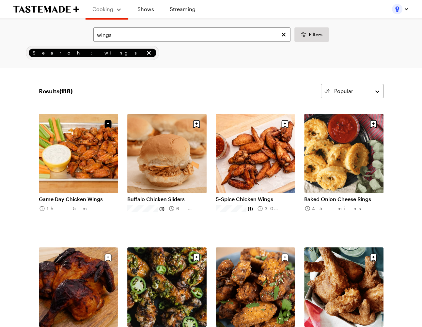
click at [373, 13] on div at bounding box center [400, 9] width 17 height 10
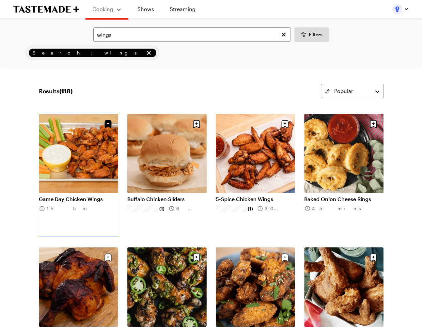
click at [81, 196] on link "Game Day Chicken Wings" at bounding box center [78, 199] width 79 height 7
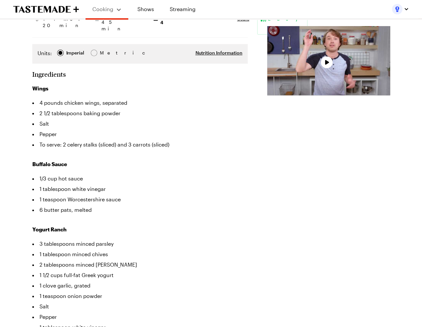
scroll to position [27, 0]
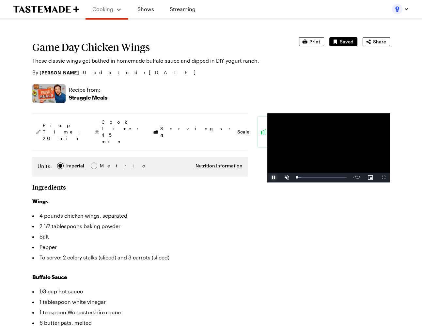
click at [267, 177] on span "Video Player" at bounding box center [273, 177] width 13 height 0
type textarea "x"
